Goal: Go to known website: Go to known website

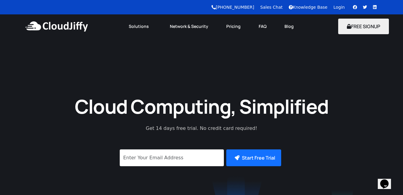
click at [339, 7] on link "Login" at bounding box center [338, 7] width 11 height 5
